Goal: Task Accomplishment & Management: Complete application form

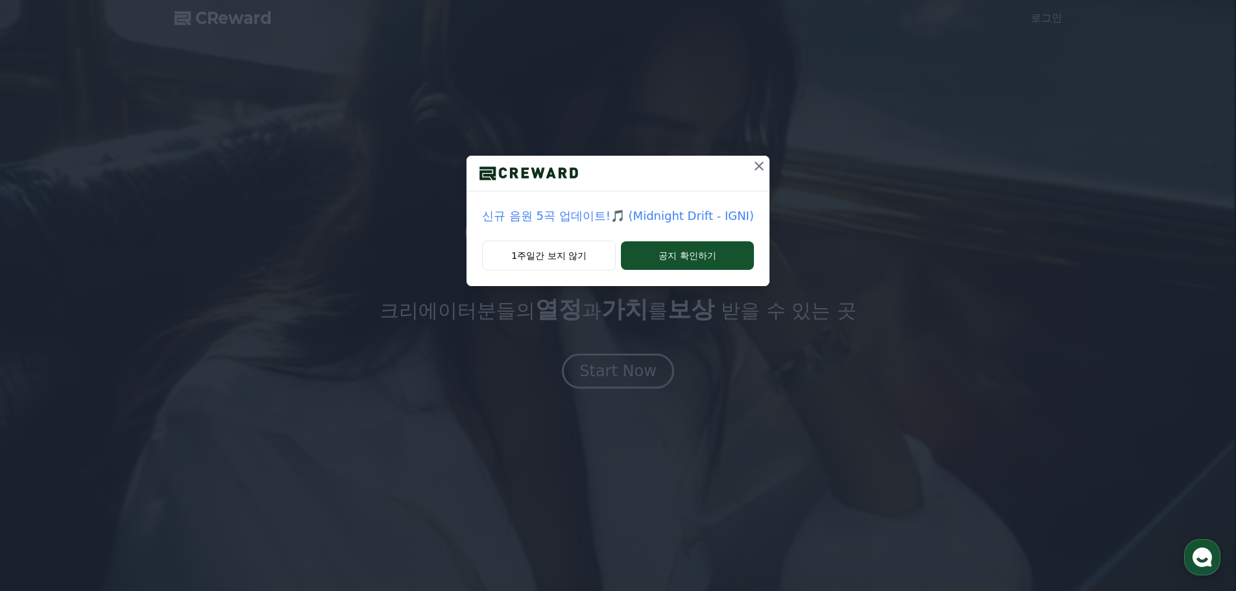
click at [295, 151] on div "신규 음원 5곡 업데이트!🎵 (Midnight Drift - IGNI) 1주일간 보지 않기 공지 확인하기" at bounding box center [618, 153] width 1236 height 307
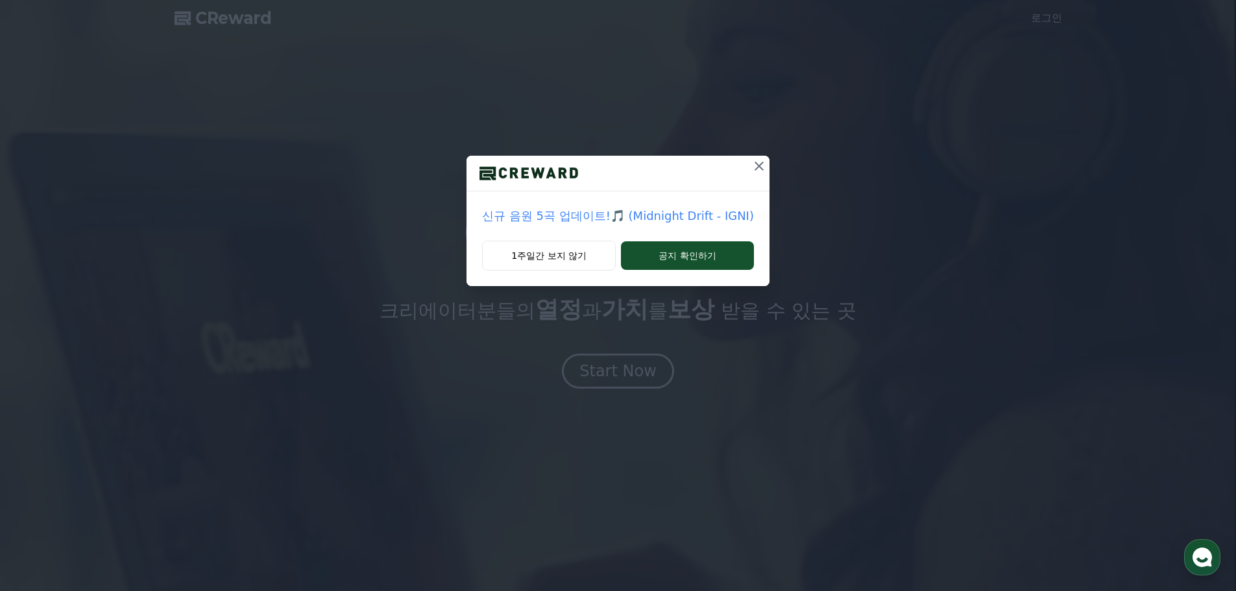
click at [753, 160] on icon at bounding box center [759, 166] width 16 height 16
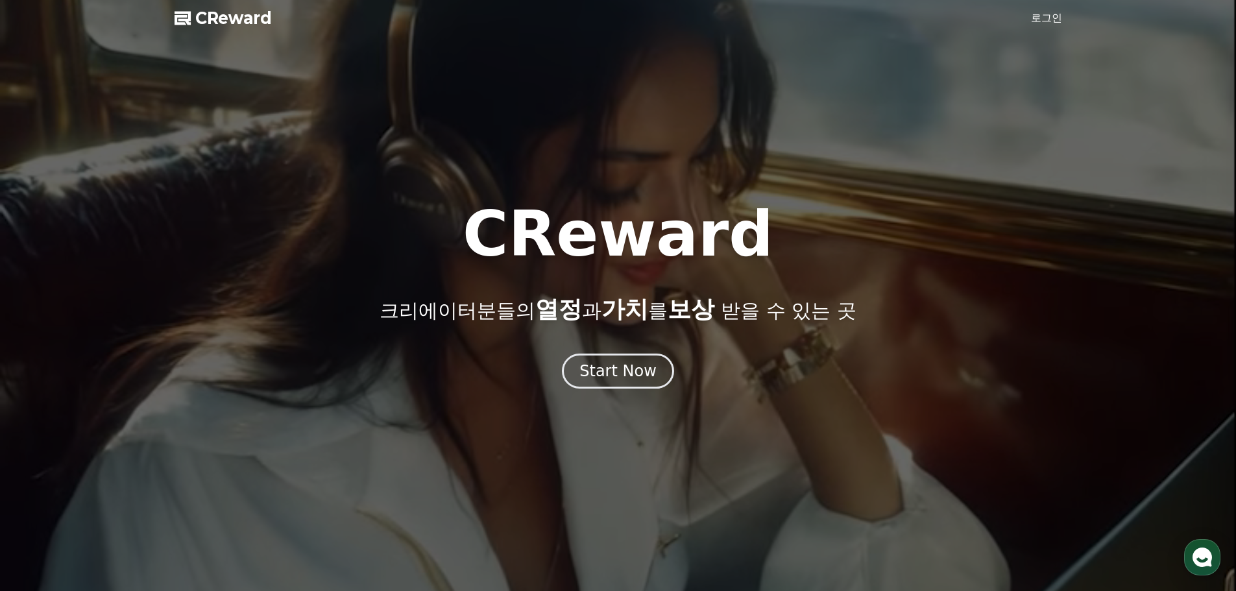
click at [1043, 20] on link "로그인" at bounding box center [1046, 18] width 31 height 16
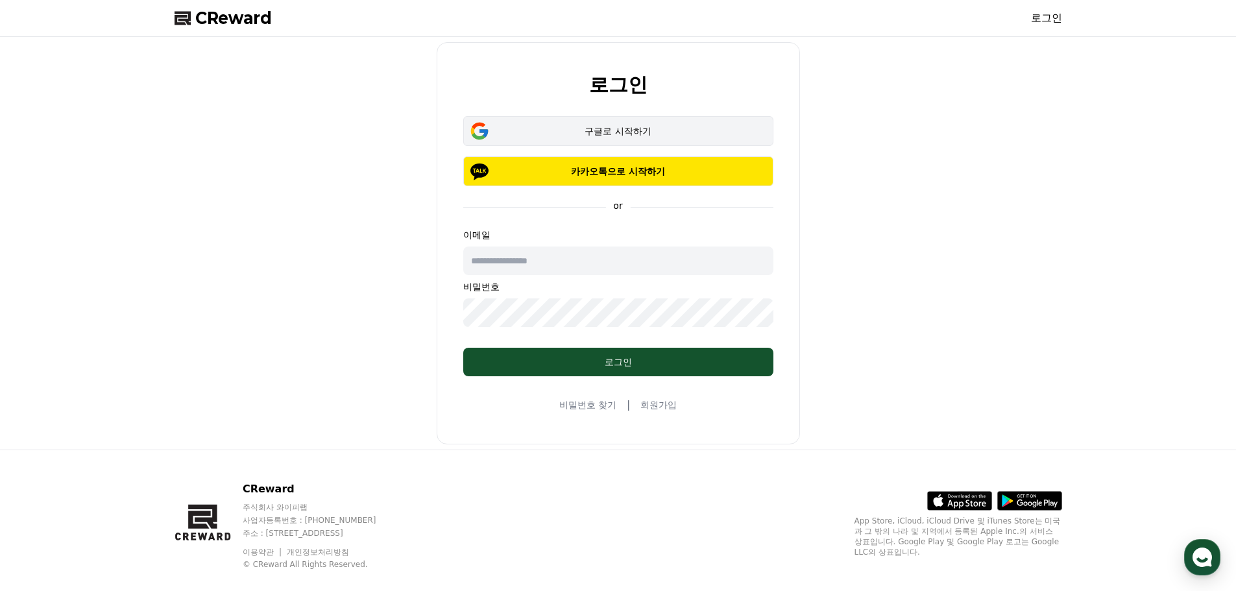
click at [605, 119] on button "구글로 시작하기" at bounding box center [618, 131] width 310 height 30
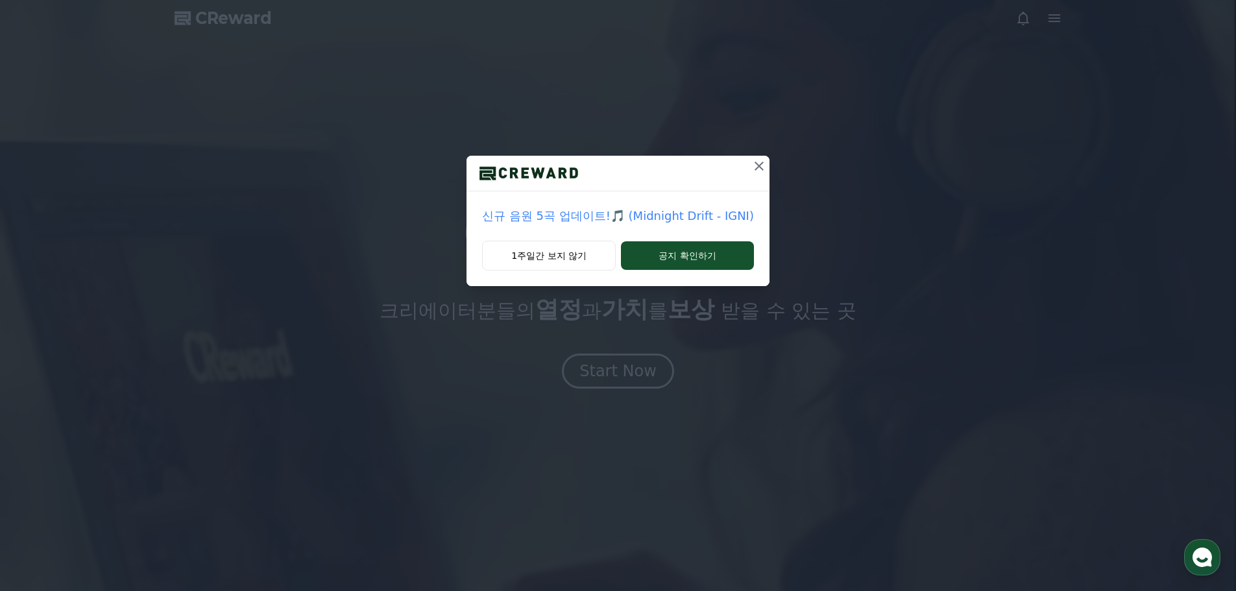
click at [760, 170] on icon at bounding box center [758, 166] width 9 height 9
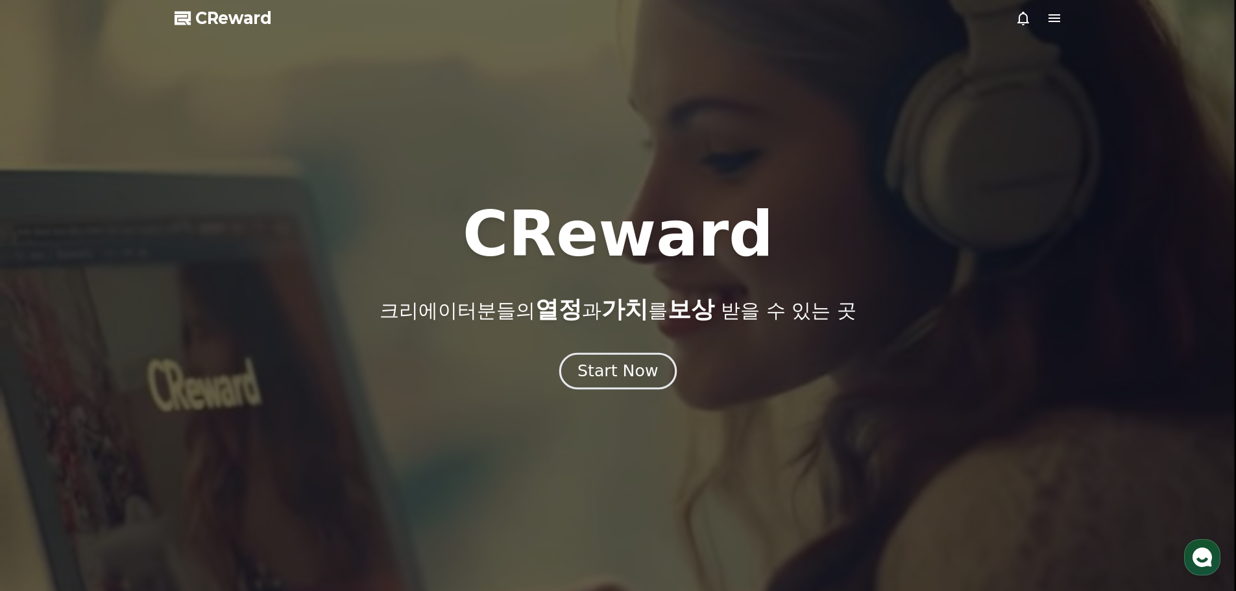
click at [588, 377] on div "Start Now" at bounding box center [617, 371] width 80 height 22
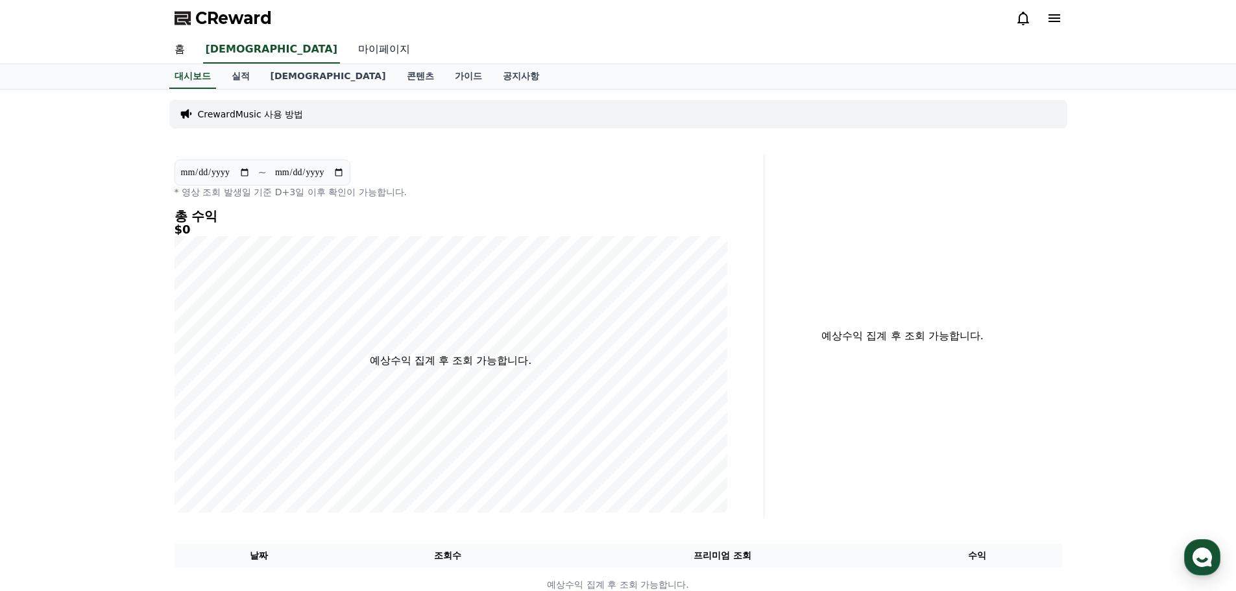
click at [348, 51] on link "마이페이지" at bounding box center [384, 49] width 73 height 27
select select "**********"
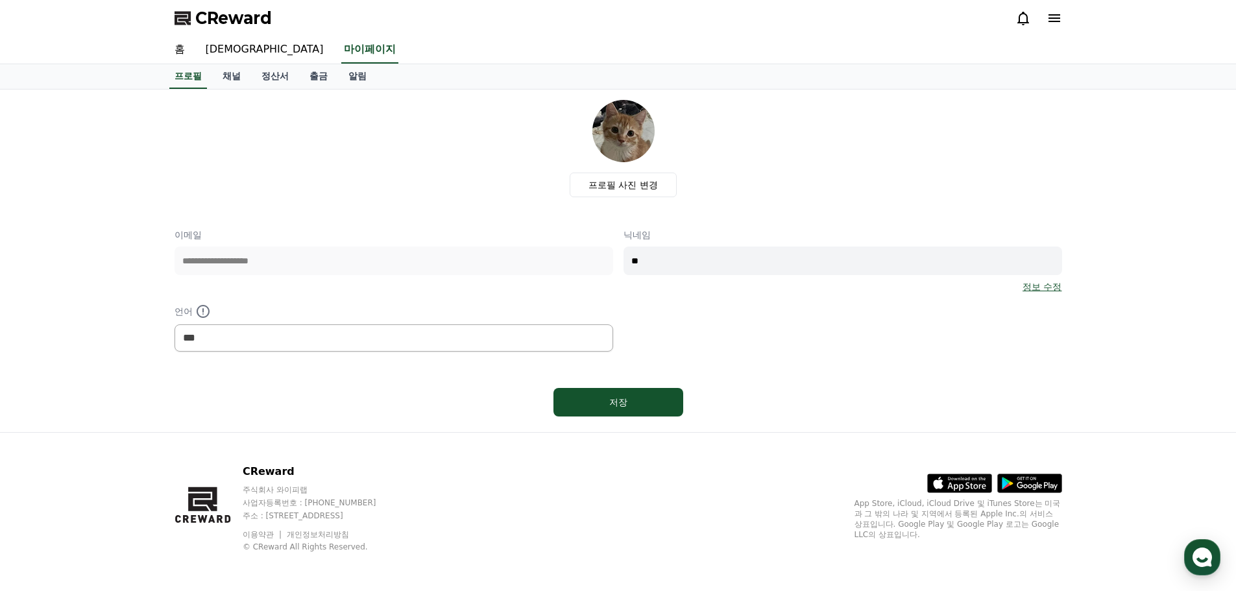
click at [1055, 20] on icon at bounding box center [1054, 18] width 16 height 16
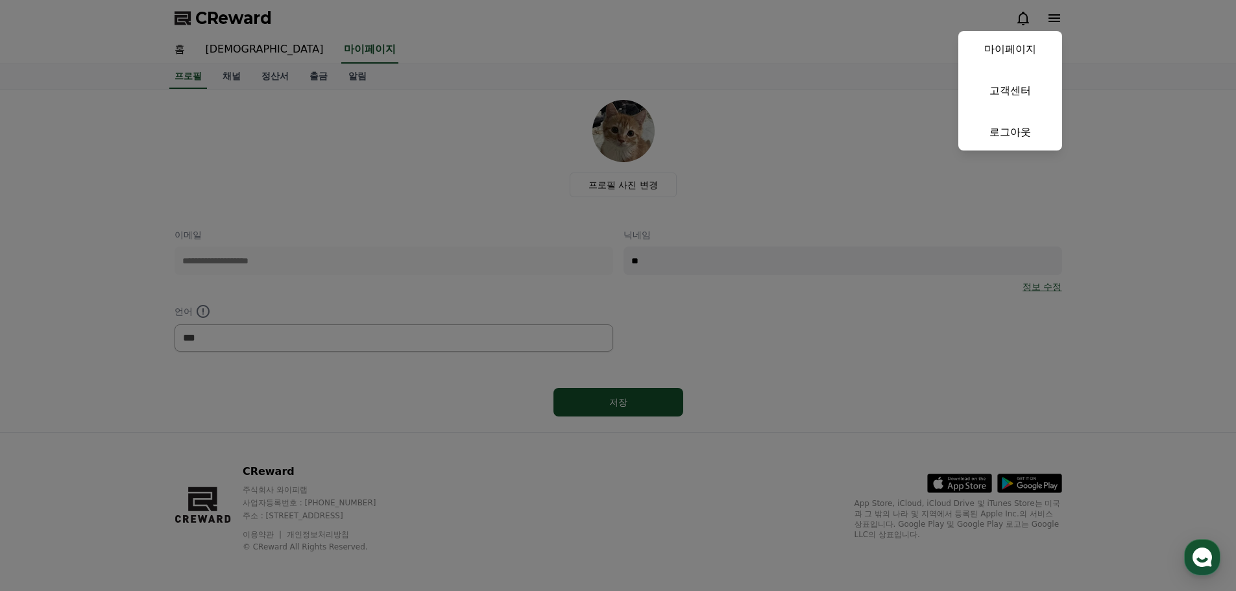
click at [236, 76] on button "close" at bounding box center [618, 295] width 1236 height 591
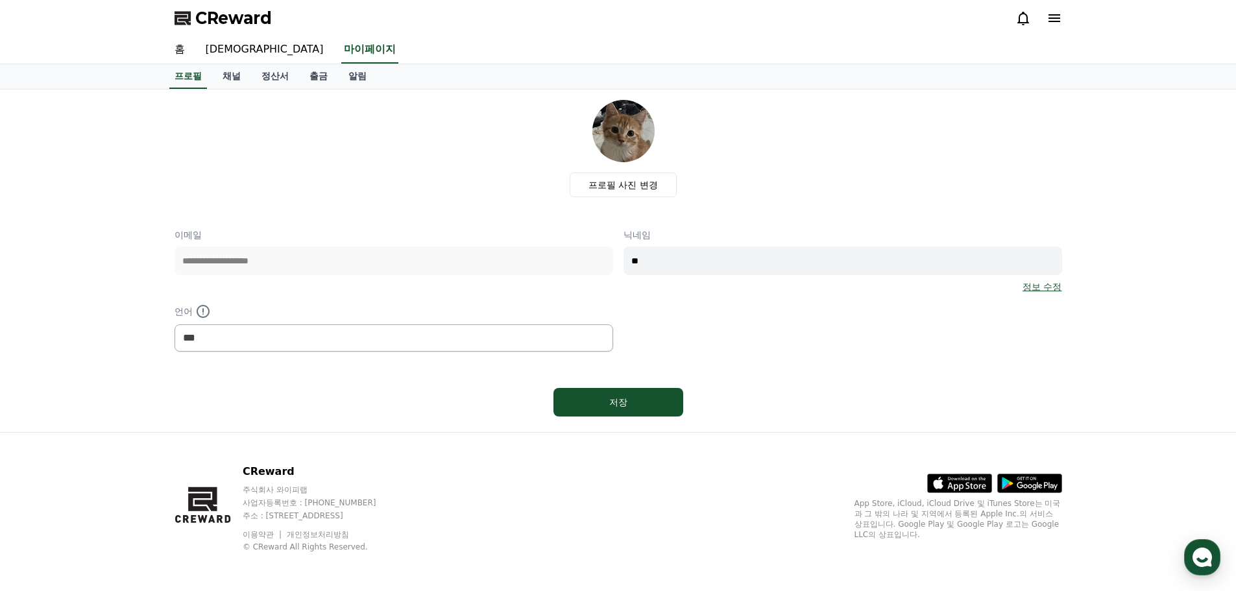
click at [236, 76] on link "채널" at bounding box center [231, 76] width 39 height 25
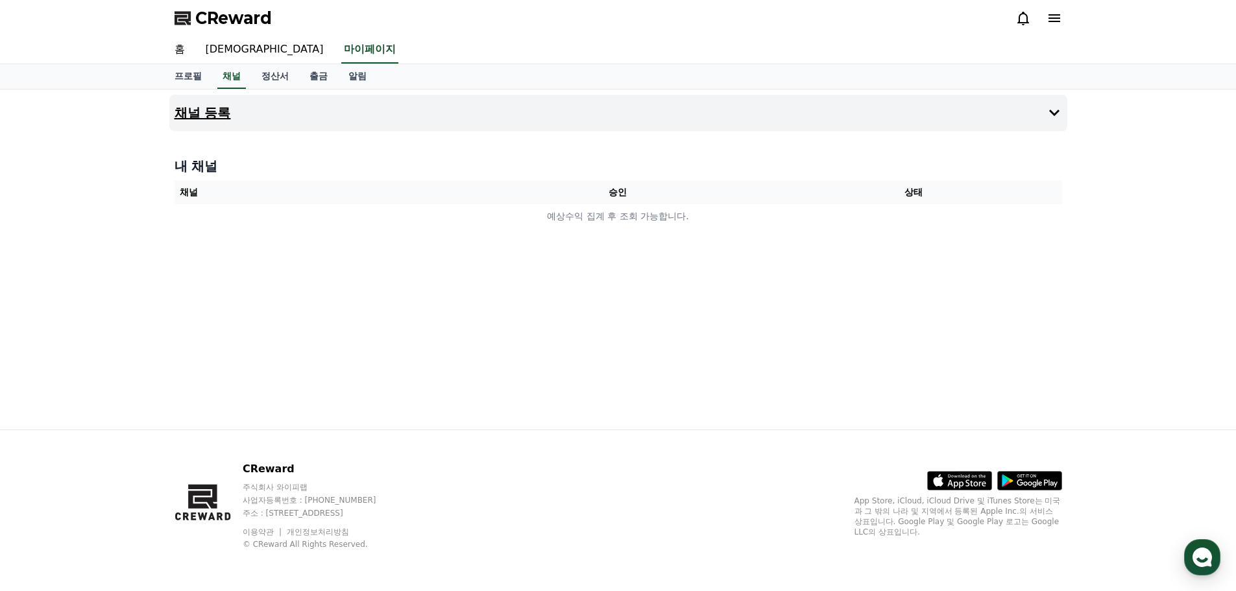
click at [304, 118] on button "채널 등록" at bounding box center [618, 113] width 898 height 36
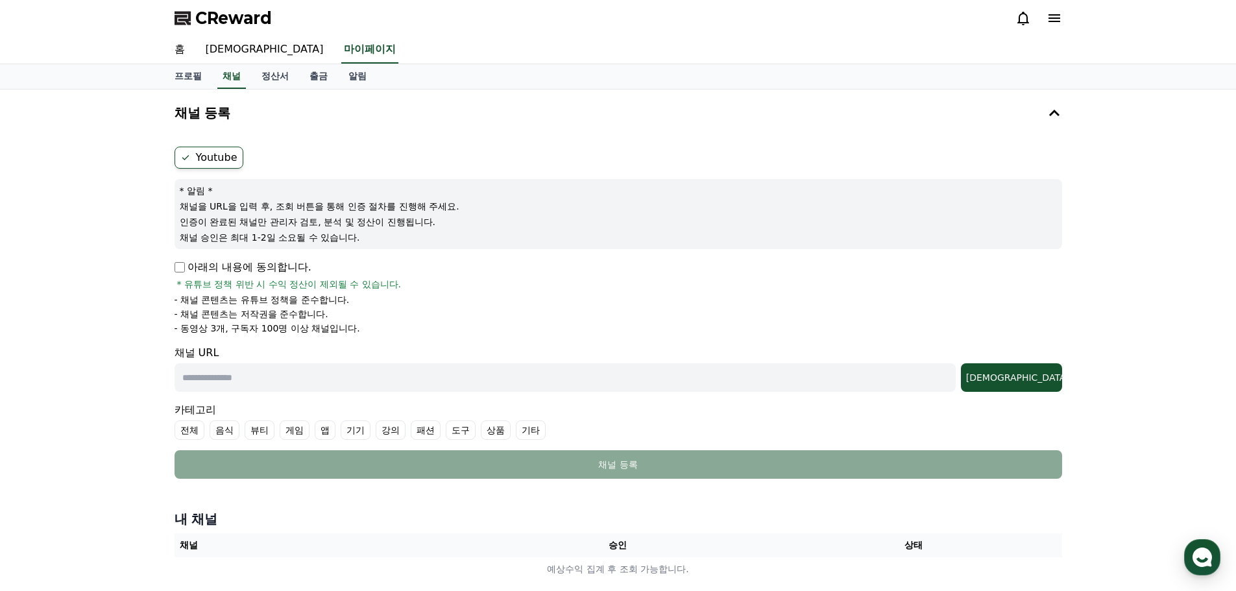
click at [282, 381] on input "text" at bounding box center [565, 377] width 781 height 29
paste input "**********"
type input "**********"
click at [1042, 388] on button "조회" at bounding box center [1011, 377] width 101 height 29
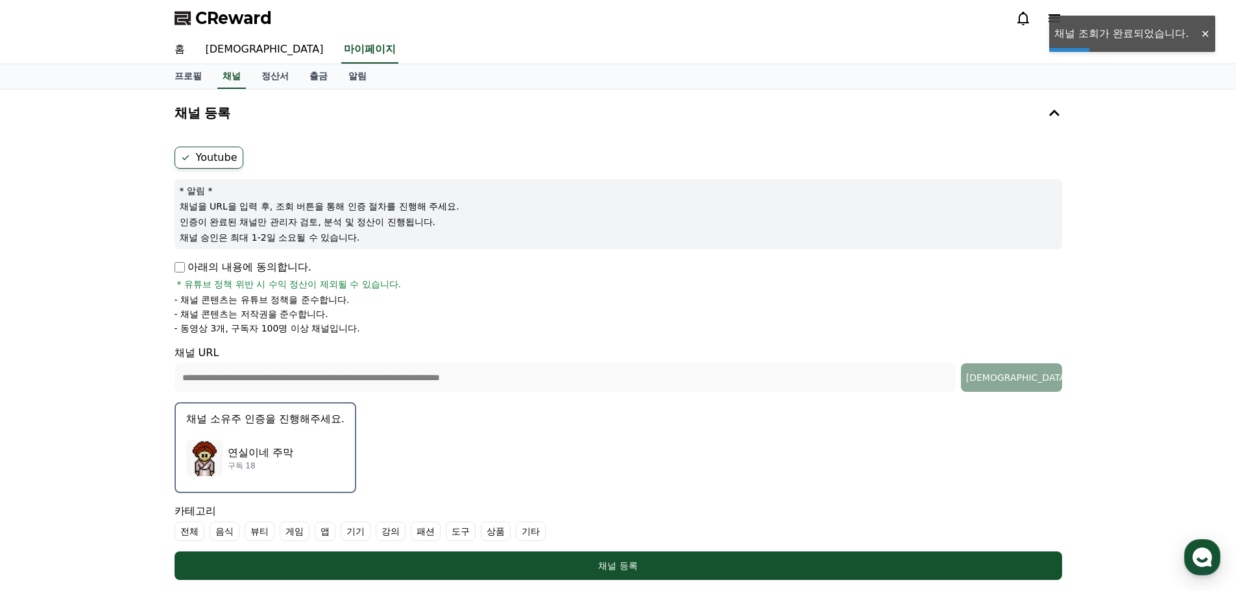
click at [265, 470] on p "구독 18" at bounding box center [261, 466] width 66 height 10
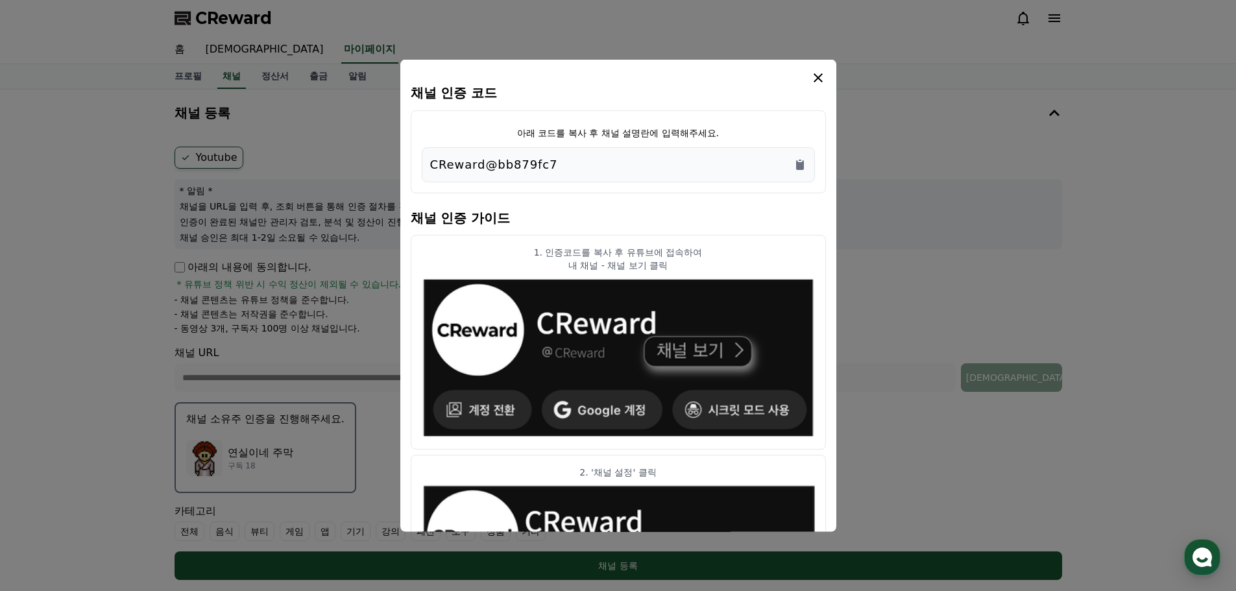
click at [798, 172] on div "CReward@bb879fc7" at bounding box center [618, 164] width 376 height 18
click at [806, 163] on icon "Copy to clipboard" at bounding box center [799, 164] width 13 height 13
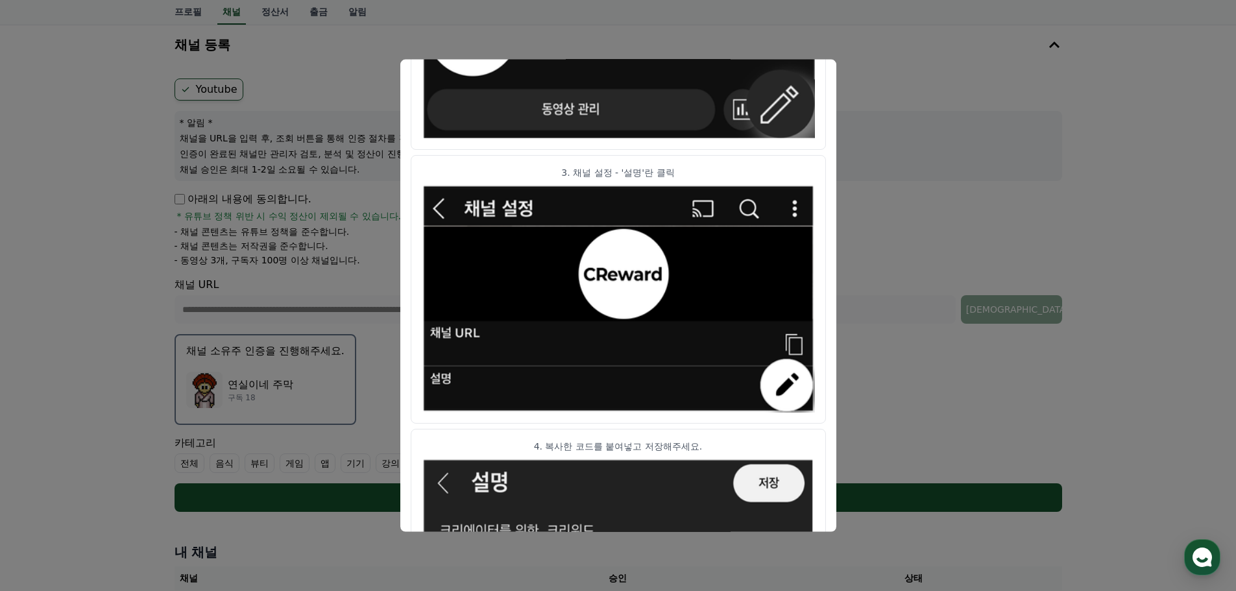
scroll to position [647, 0]
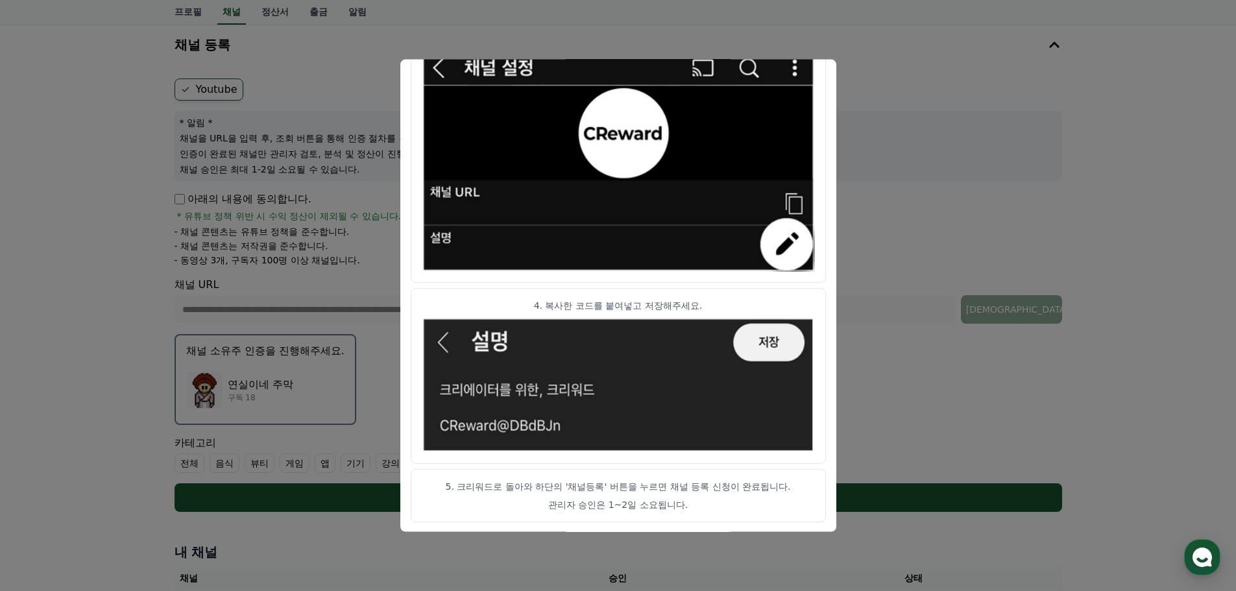
click at [988, 228] on button "close modal" at bounding box center [618, 295] width 1236 height 591
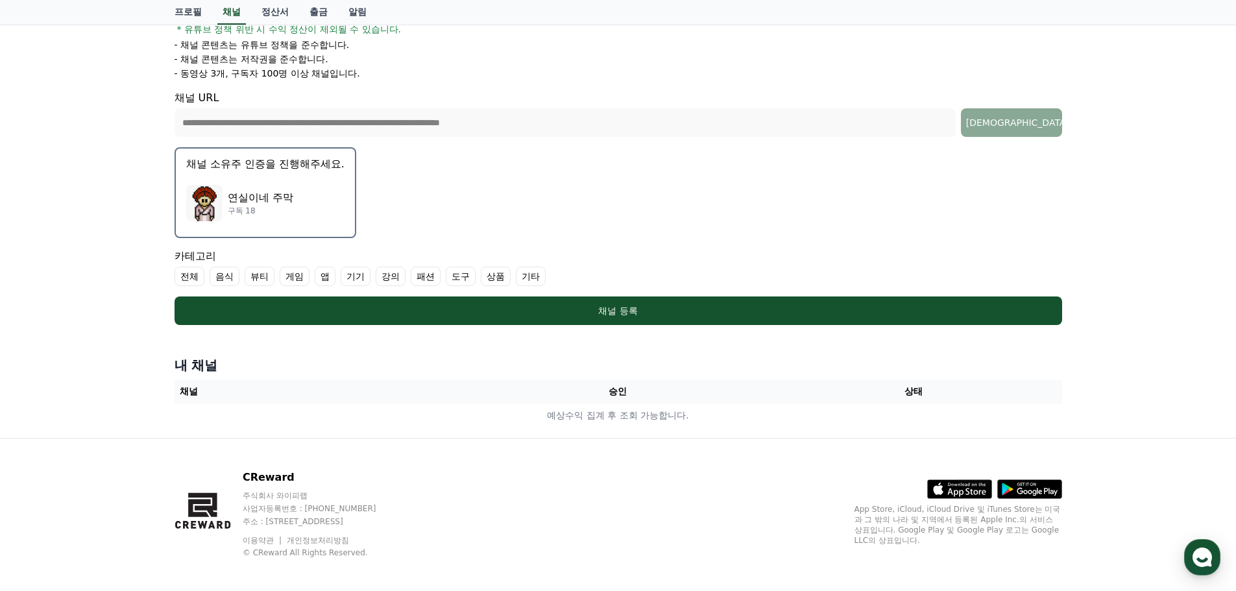
scroll to position [256, 0]
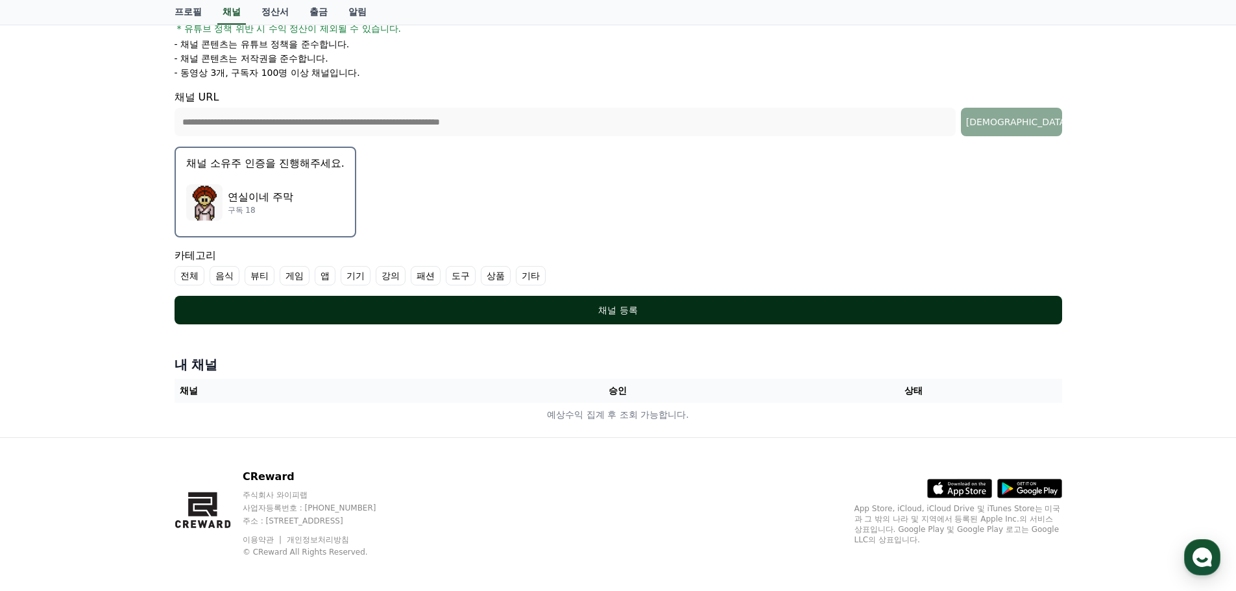
click at [727, 318] on button "채널 등록" at bounding box center [618, 310] width 887 height 29
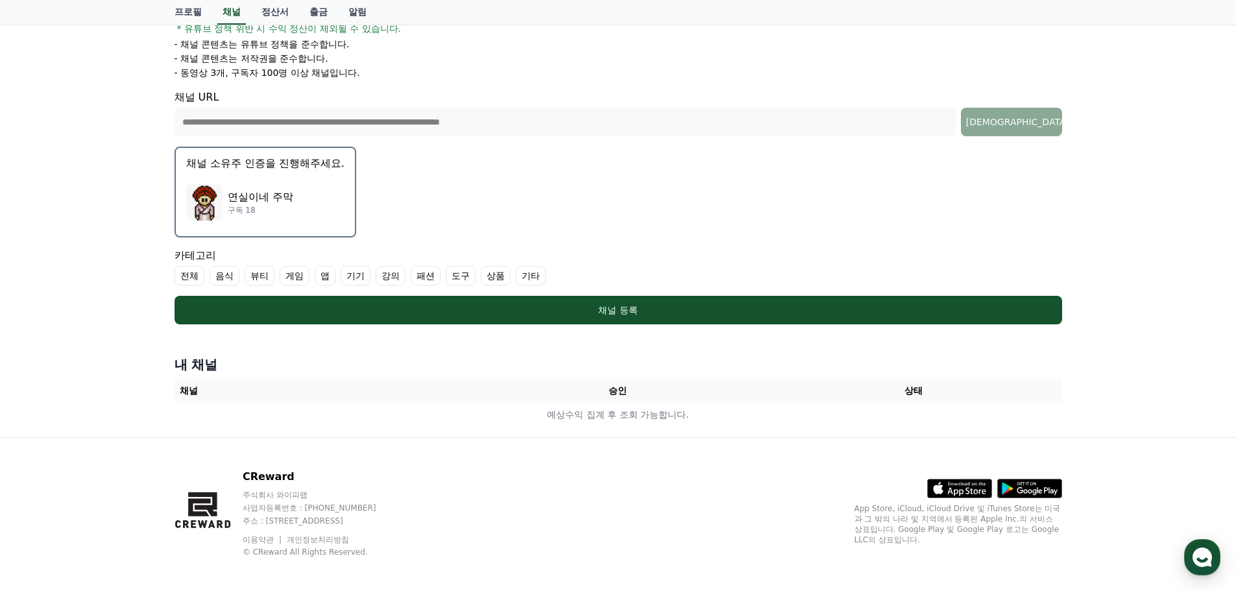
click at [526, 273] on label "기타" at bounding box center [531, 275] width 30 height 19
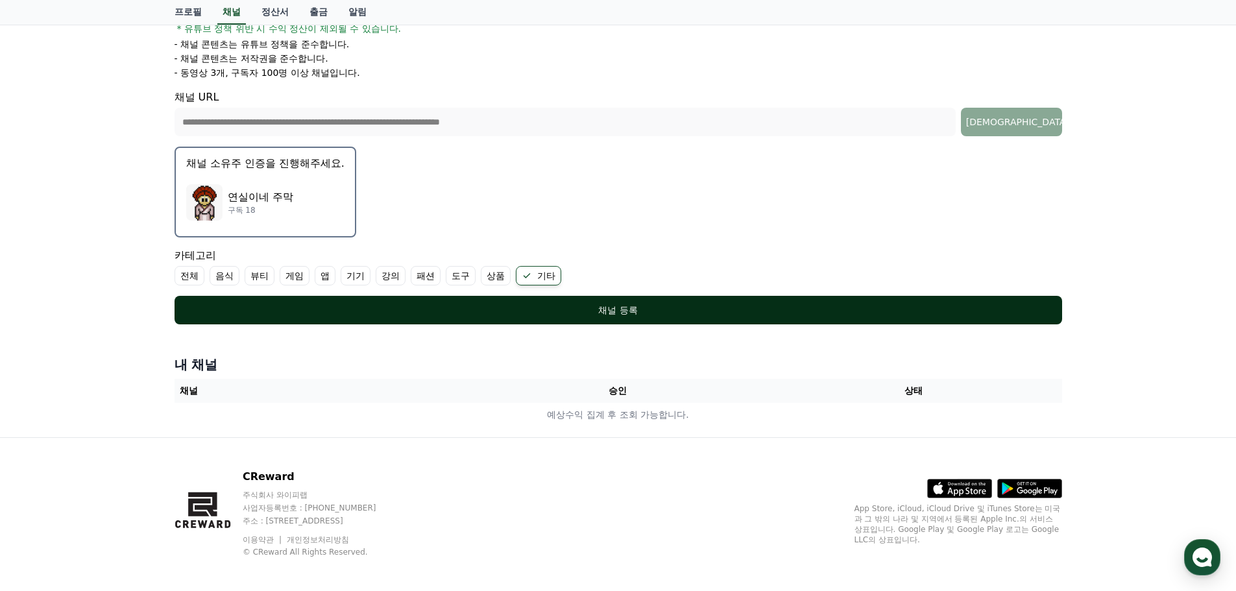
click at [568, 306] on div "채널 등록" at bounding box center [618, 310] width 836 height 13
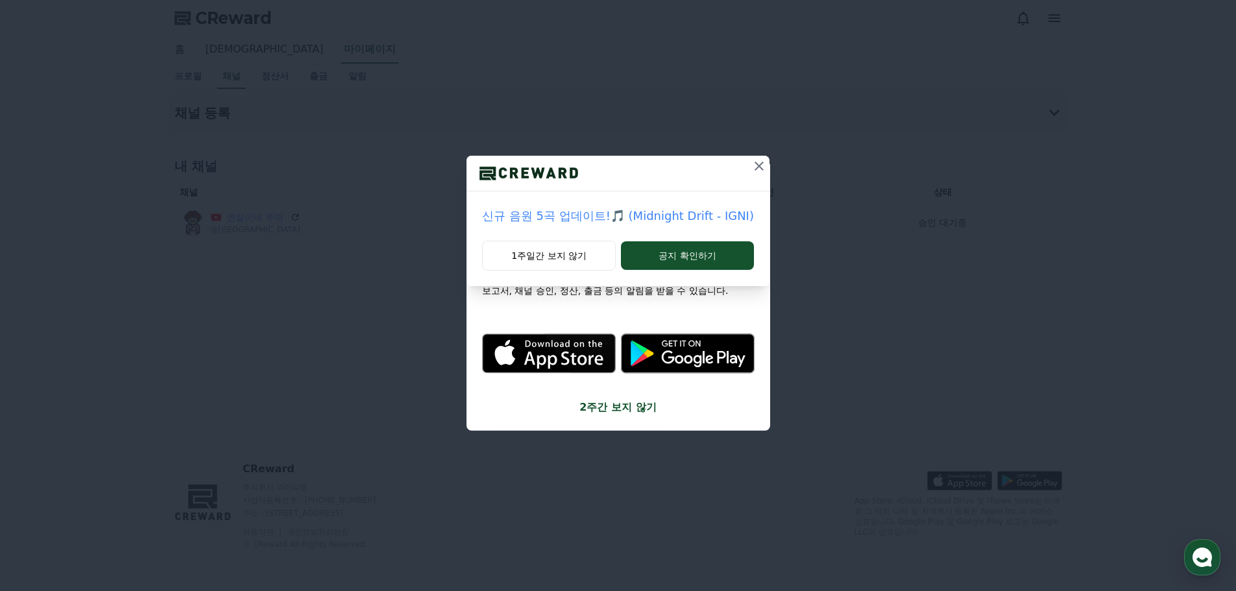
click at [756, 173] on icon at bounding box center [759, 166] width 16 height 16
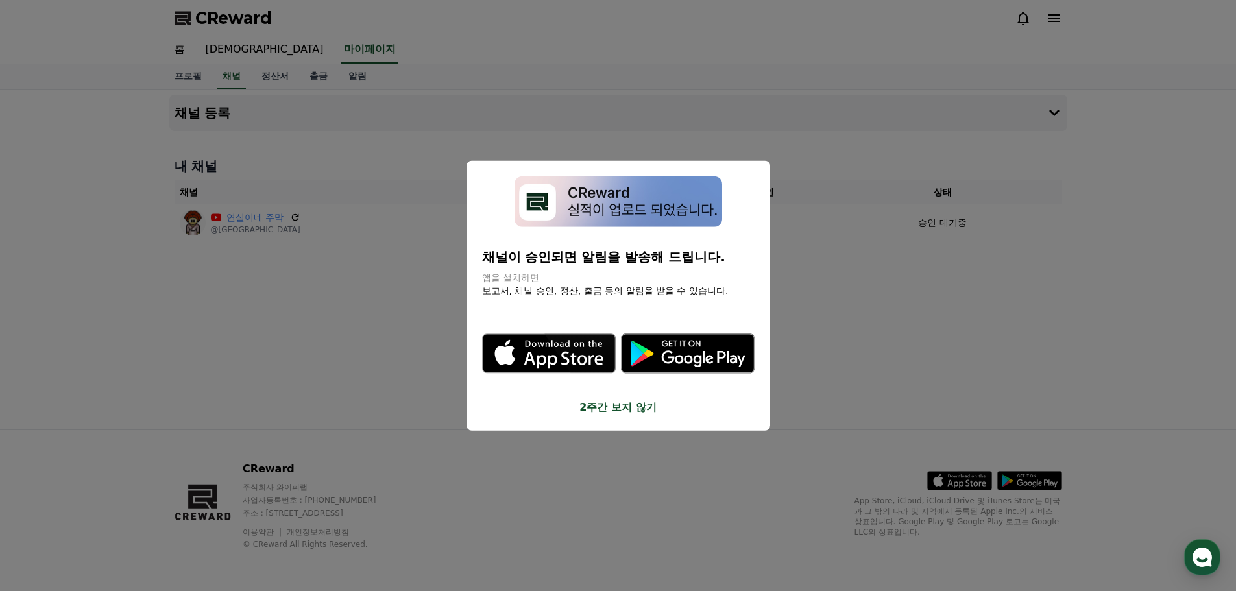
click at [614, 405] on button "2주간 보지 않기" at bounding box center [618, 408] width 272 height 16
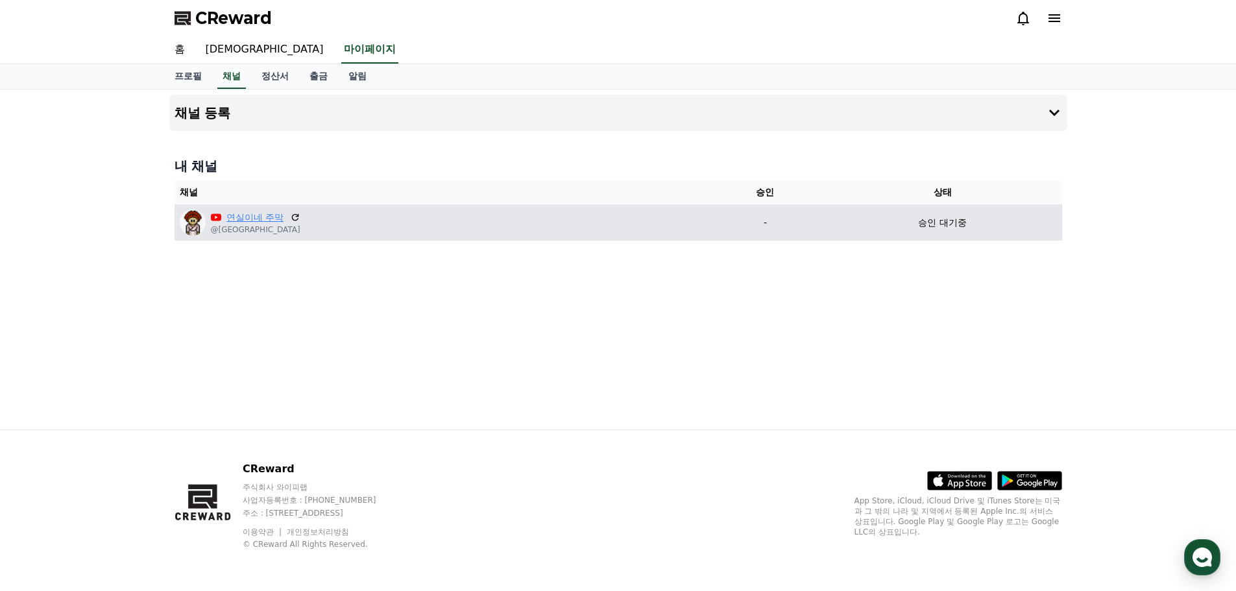
click at [265, 220] on link "연실이네 주막" at bounding box center [255, 218] width 58 height 14
